Goal: Transaction & Acquisition: Purchase product/service

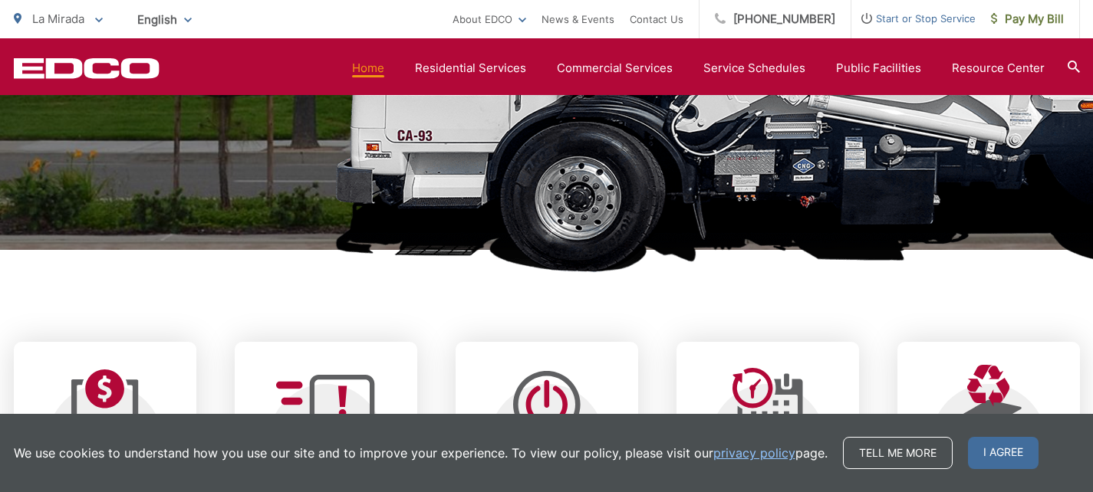
scroll to position [748, 0]
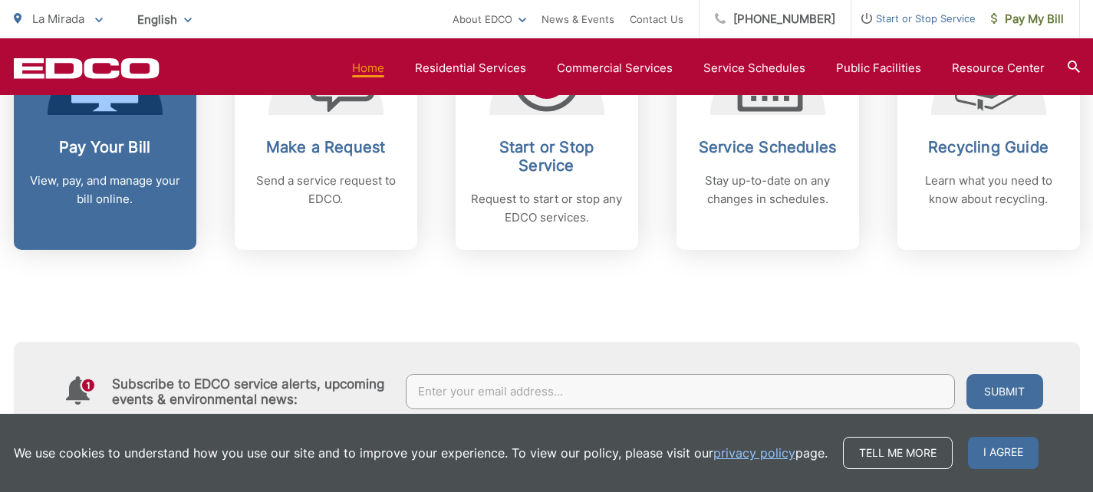
click at [116, 138] on h2 "Pay Your Bill" at bounding box center [105, 147] width 152 height 18
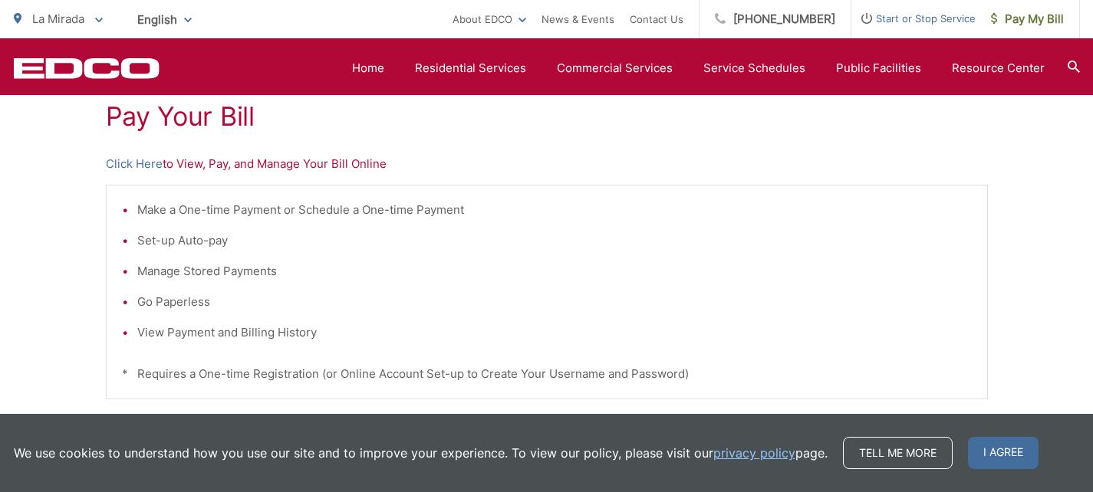
scroll to position [299, 0]
click at [143, 163] on link "Click Here" at bounding box center [134, 162] width 57 height 18
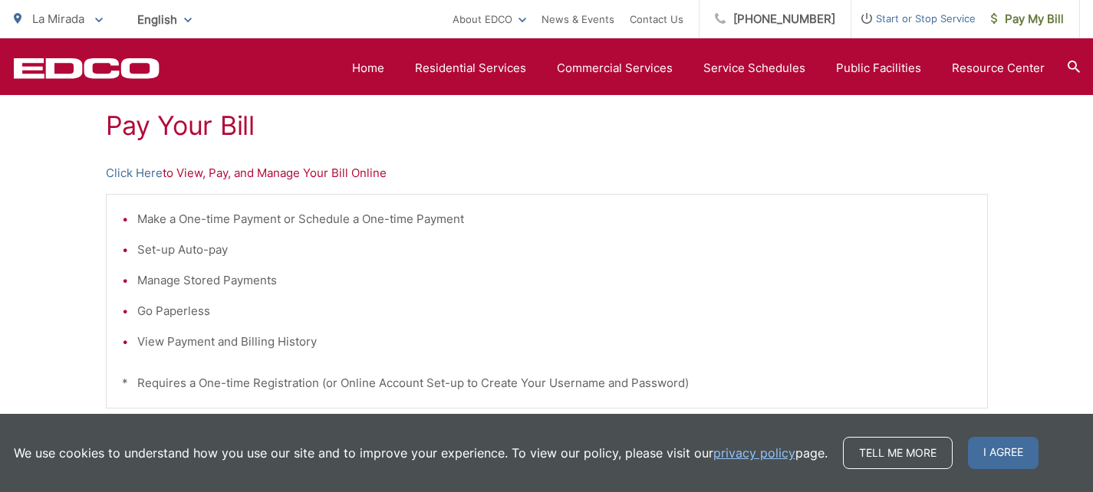
scroll to position [286, 0]
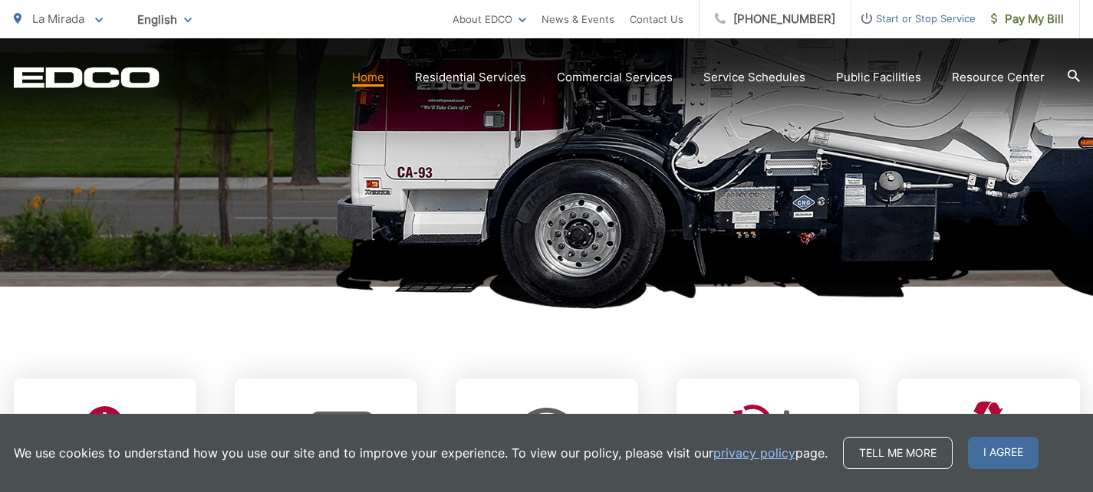
scroll to position [479, 0]
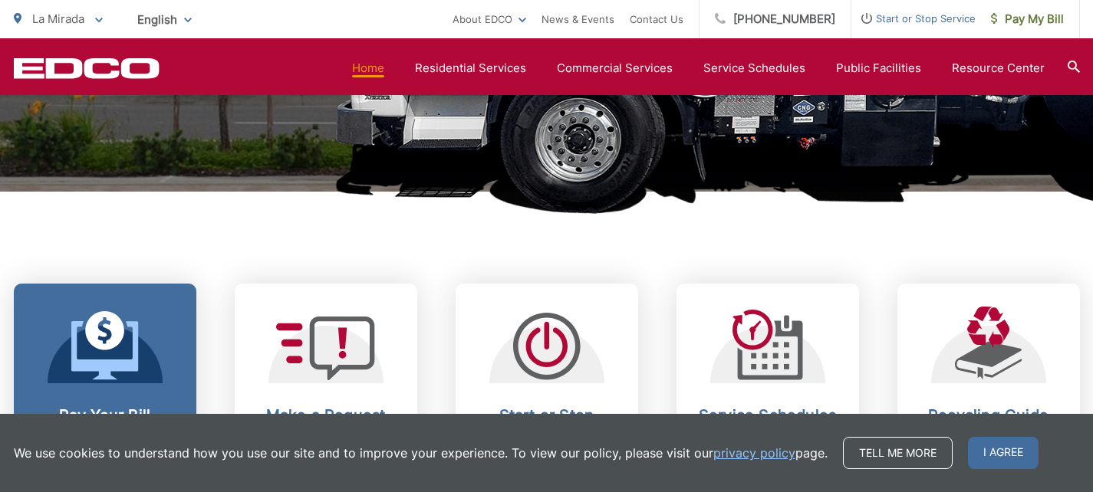
click at [123, 365] on icon at bounding box center [104, 350] width 67 height 58
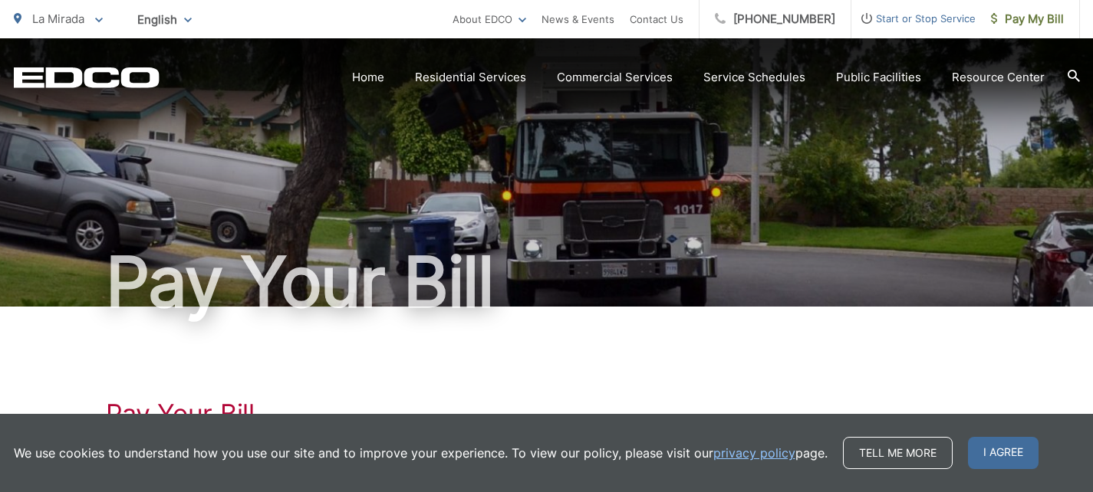
scroll to position [141, 0]
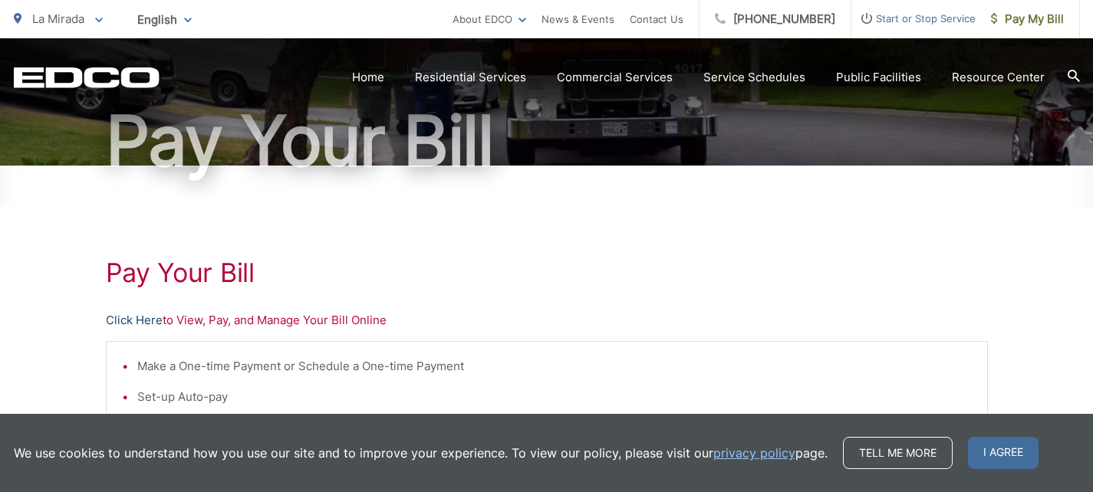
click at [131, 321] on link "Click Here" at bounding box center [134, 320] width 57 height 18
